Goal: Navigation & Orientation: Go to known website

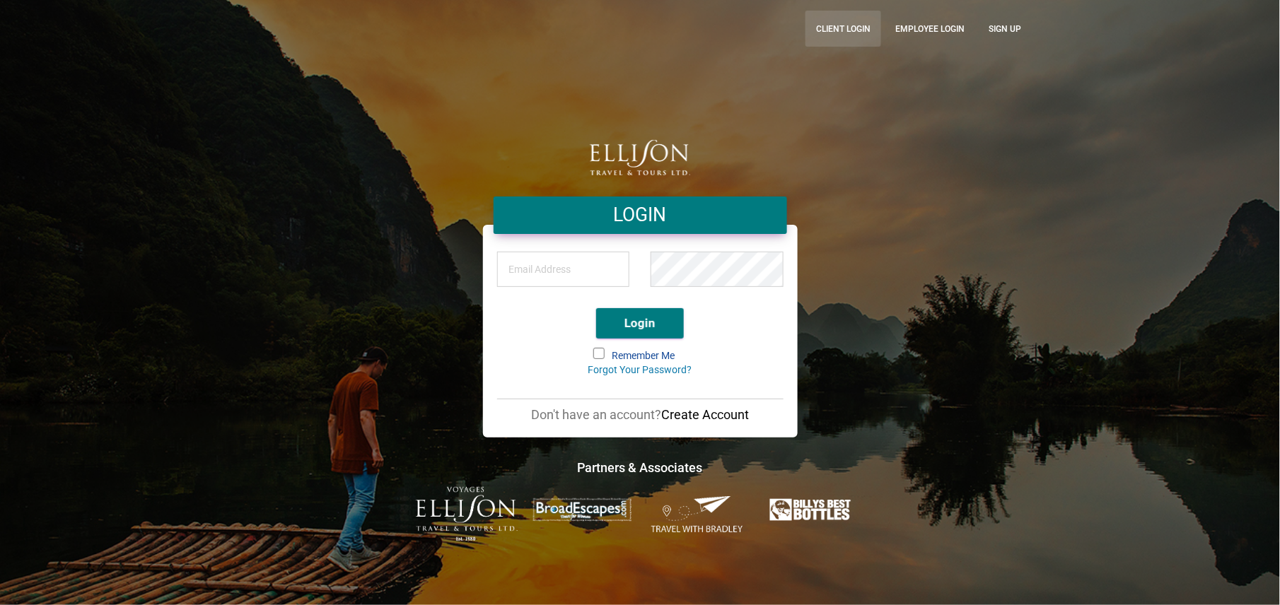
type input "[EMAIL_ADDRESS][DOMAIN_NAME]"
click at [842, 34] on link "CLient Login" at bounding box center [844, 29] width 76 height 36
type input "[EMAIL_ADDRESS][DOMAIN_NAME]"
click at [914, 25] on link "Employee Login" at bounding box center [930, 29] width 91 height 36
